Goal: Task Accomplishment & Management: Use online tool/utility

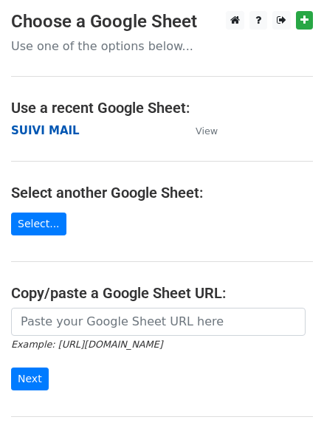
click at [48, 131] on strong "SUIVI MAIL" at bounding box center [45, 130] width 69 height 13
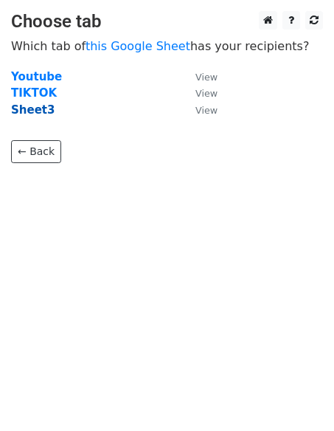
click at [34, 110] on strong "Sheet3" at bounding box center [33, 109] width 44 height 13
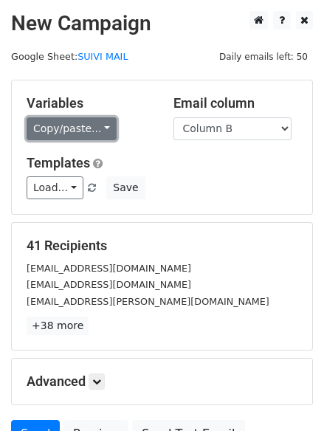
click at [97, 131] on link "Copy/paste..." at bounding box center [72, 128] width 90 height 23
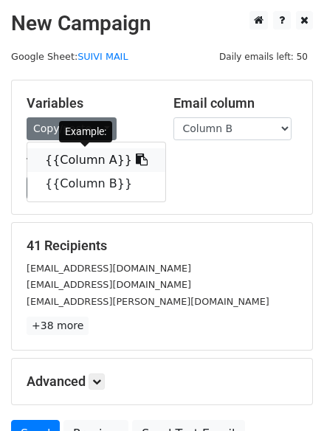
click at [136, 154] on icon at bounding box center [142, 159] width 12 height 12
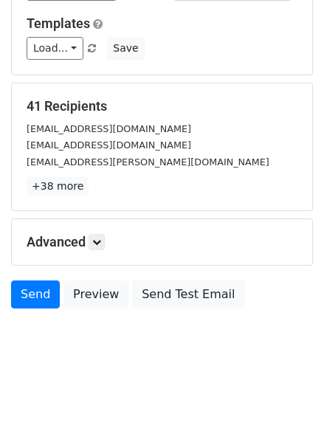
scroll to position [140, 0]
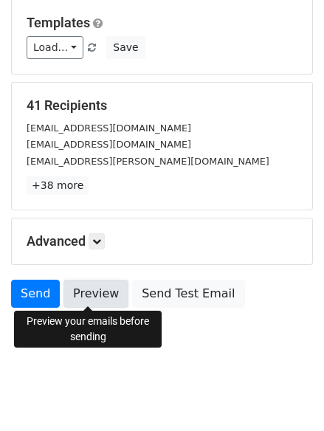
click at [100, 286] on link "Preview" at bounding box center [95, 293] width 65 height 28
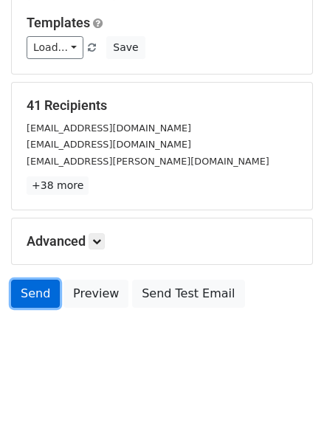
click at [35, 284] on link "Send" at bounding box center [35, 293] width 49 height 28
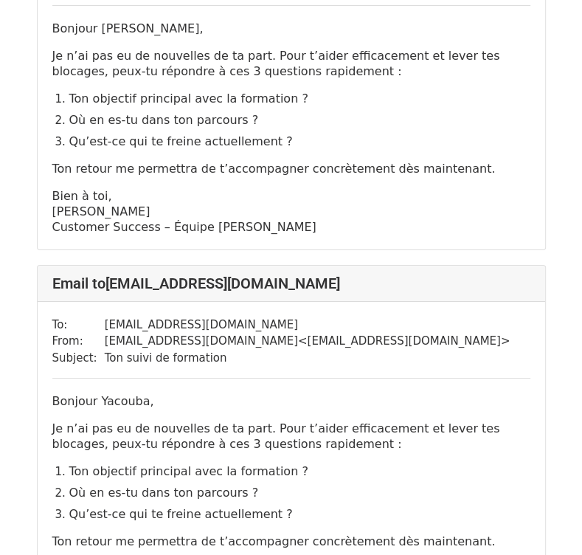
scroll to position [2950, 0]
